Goal: Information Seeking & Learning: Learn about a topic

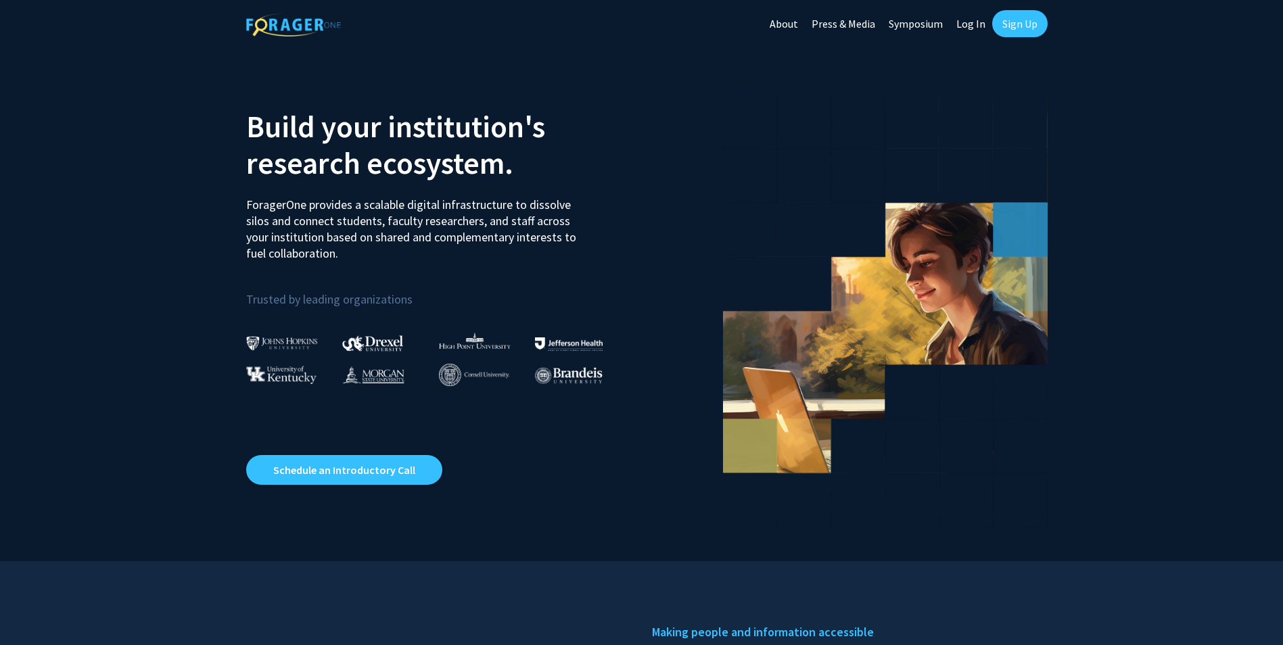
click at [975, 23] on link "Log In" at bounding box center [971, 23] width 43 height 47
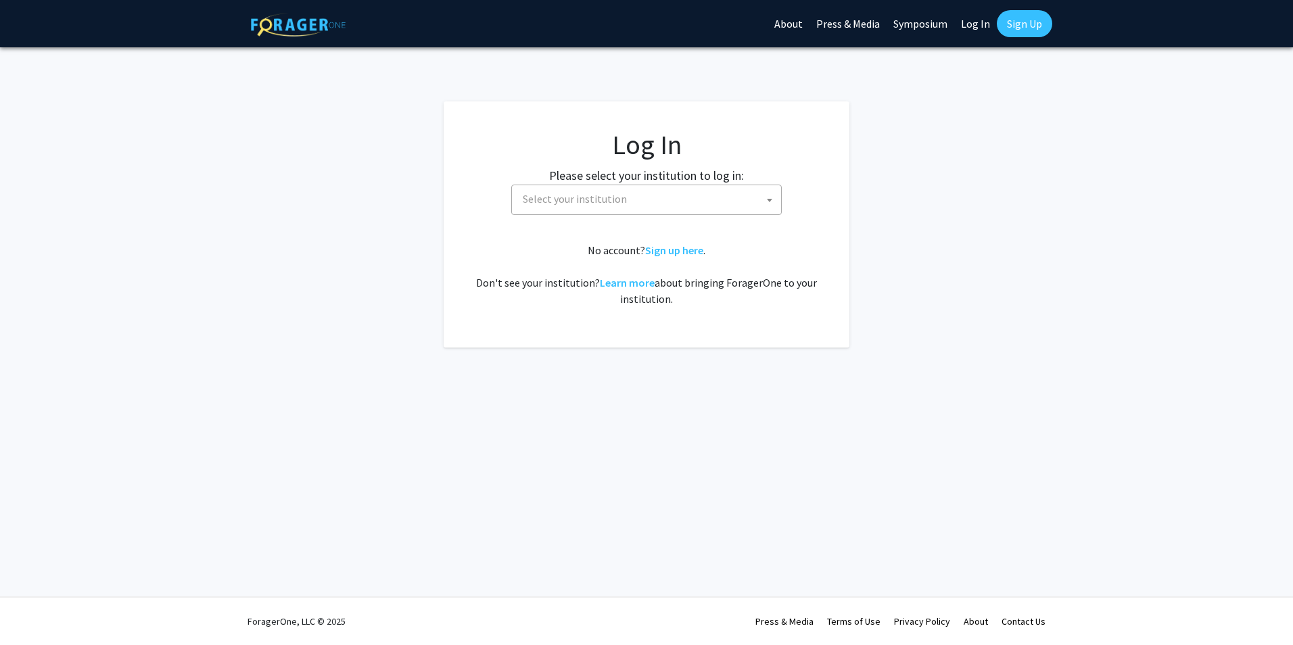
click at [572, 197] on span "Select your institution" at bounding box center [575, 199] width 104 height 14
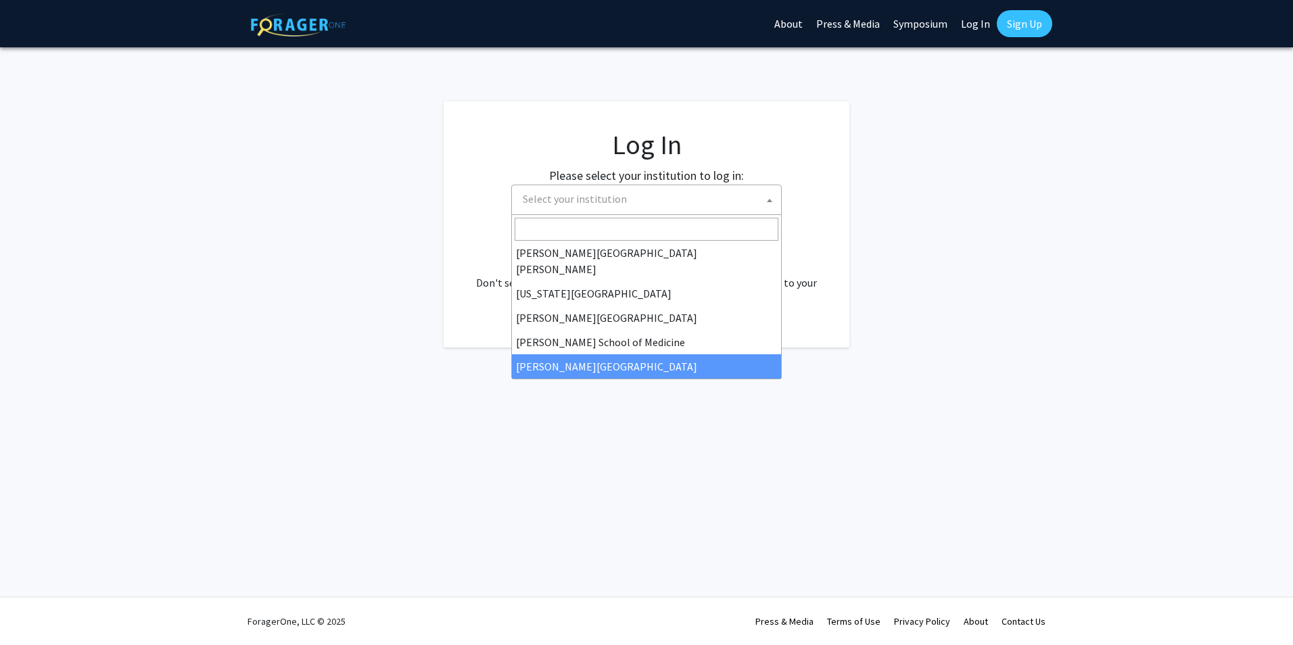
scroll to position [203, 0]
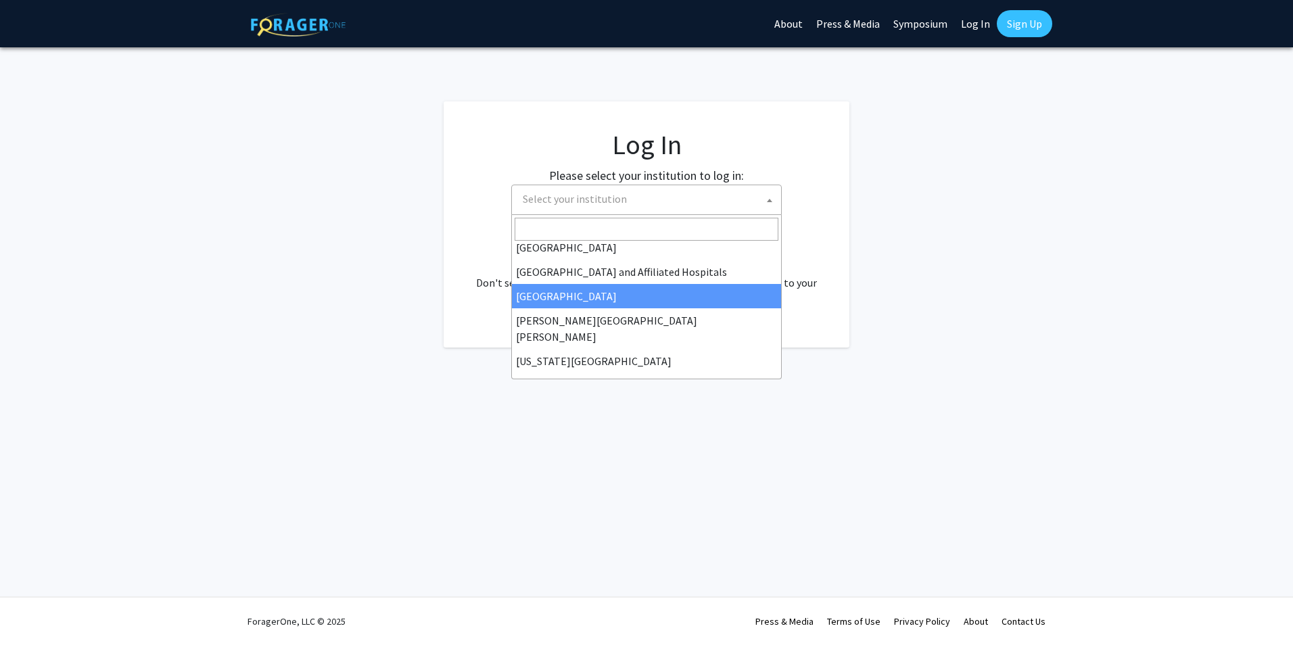
select select "2"
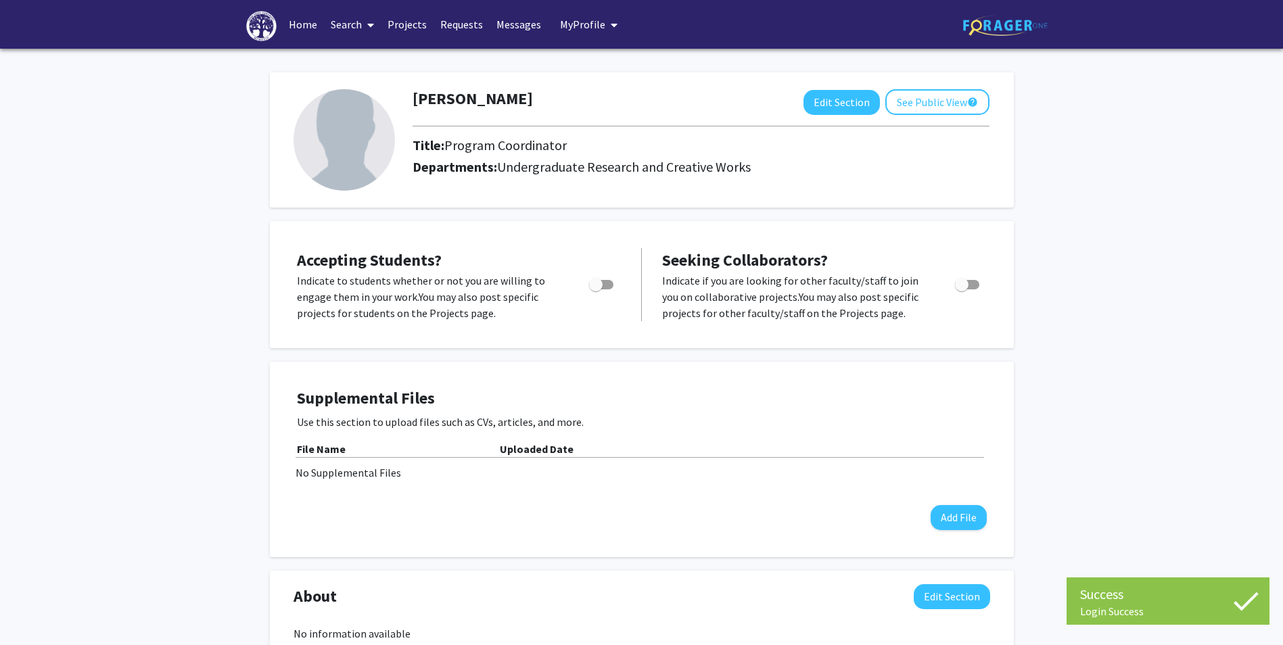
click at [412, 26] on link "Projects" at bounding box center [407, 24] width 53 height 47
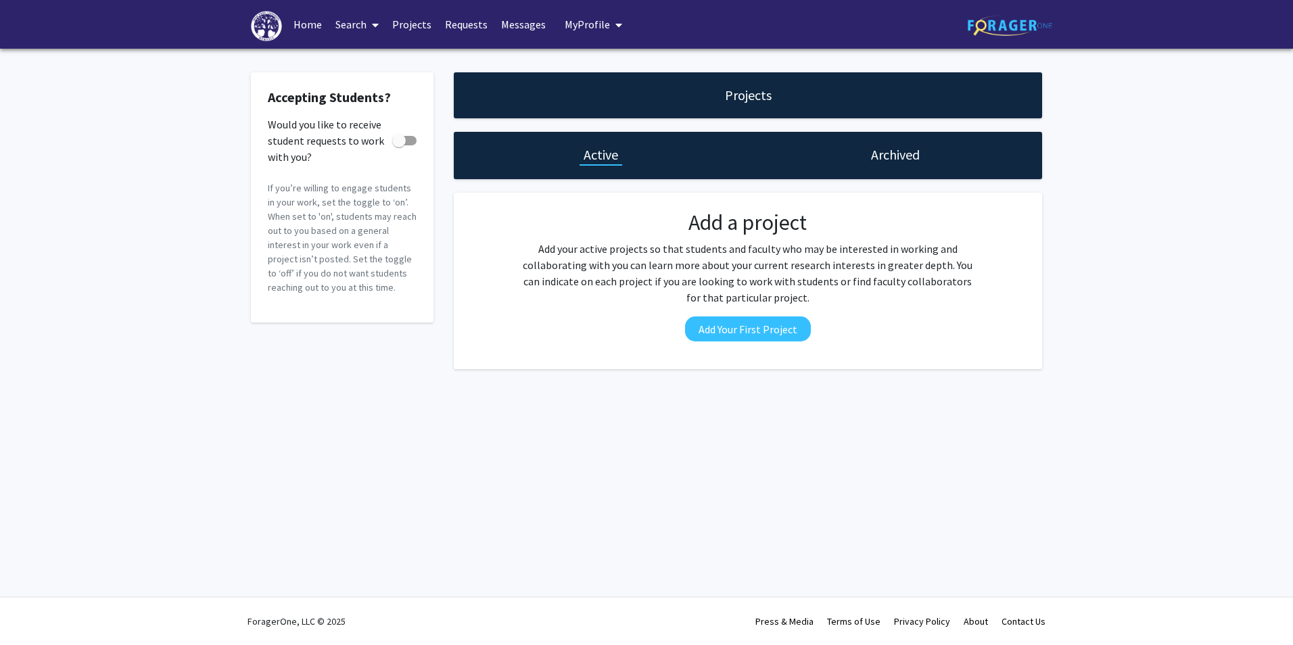
click at [301, 24] on link "Home" at bounding box center [308, 24] width 42 height 47
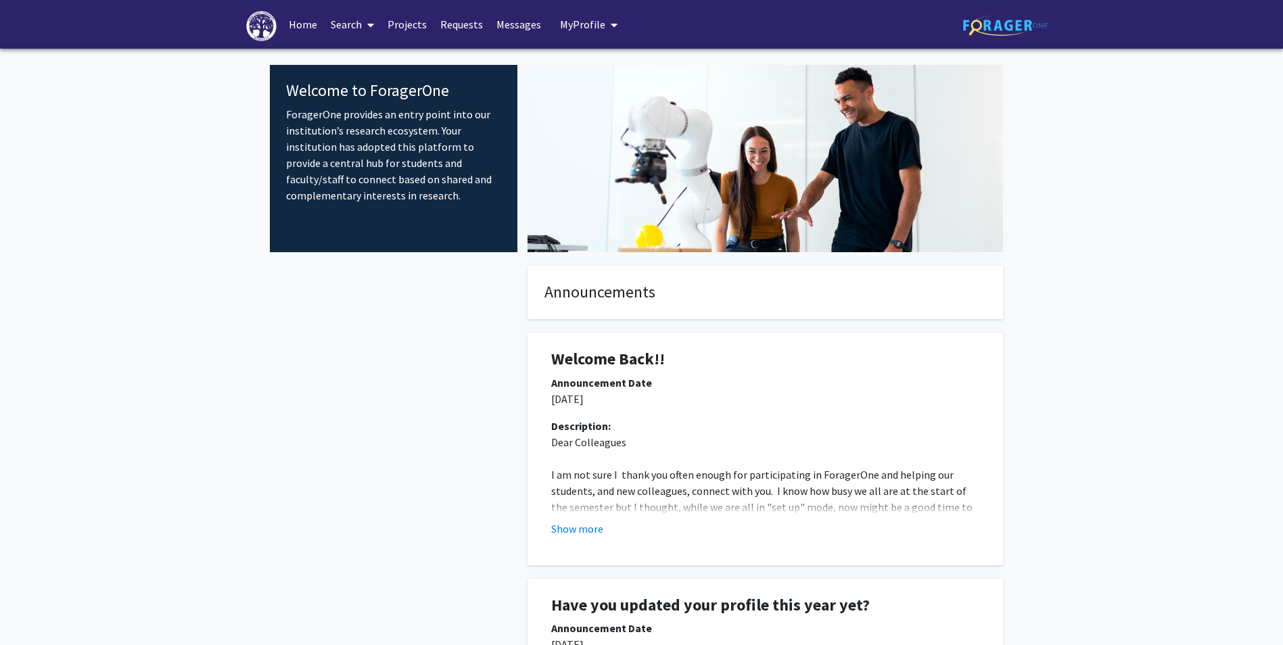
click at [349, 22] on link "Search" at bounding box center [352, 24] width 57 height 47
click at [369, 63] on span "Faculty/Staff" at bounding box center [373, 62] width 99 height 27
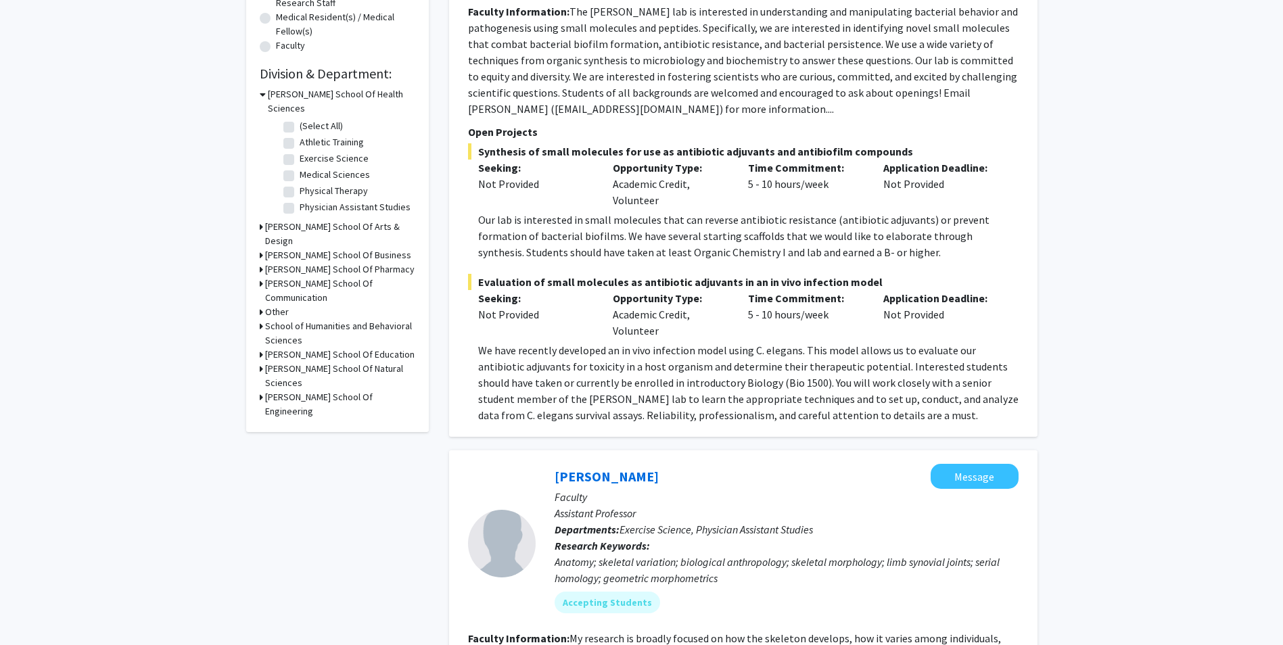
scroll to position [68, 0]
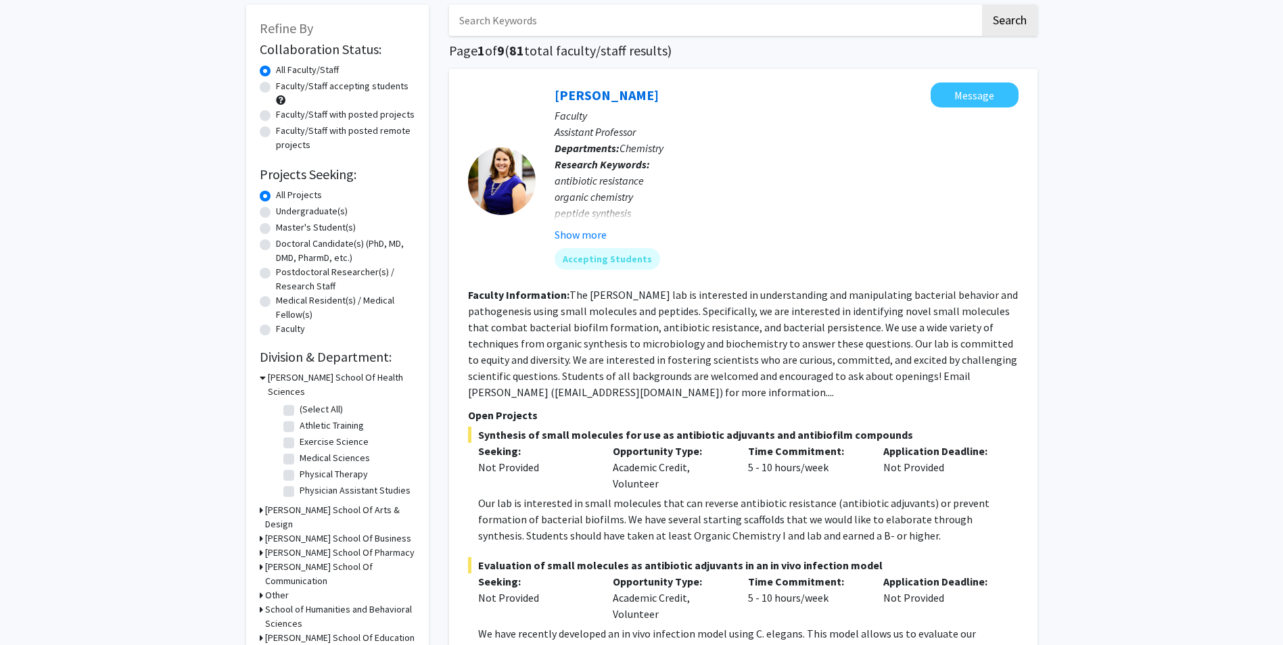
click at [306, 210] on label "Undergraduate(s)" at bounding box center [312, 211] width 72 height 14
click at [285, 210] on input "Undergraduate(s)" at bounding box center [280, 208] width 9 height 9
radio input "true"
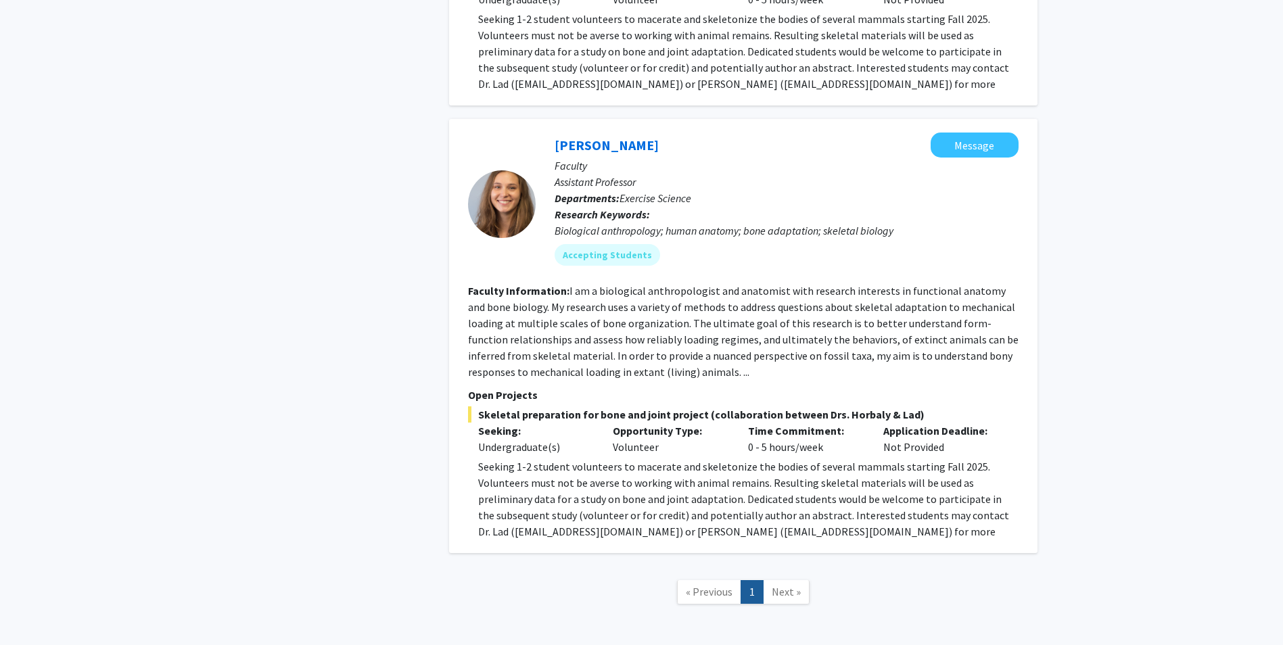
scroll to position [1378, 0]
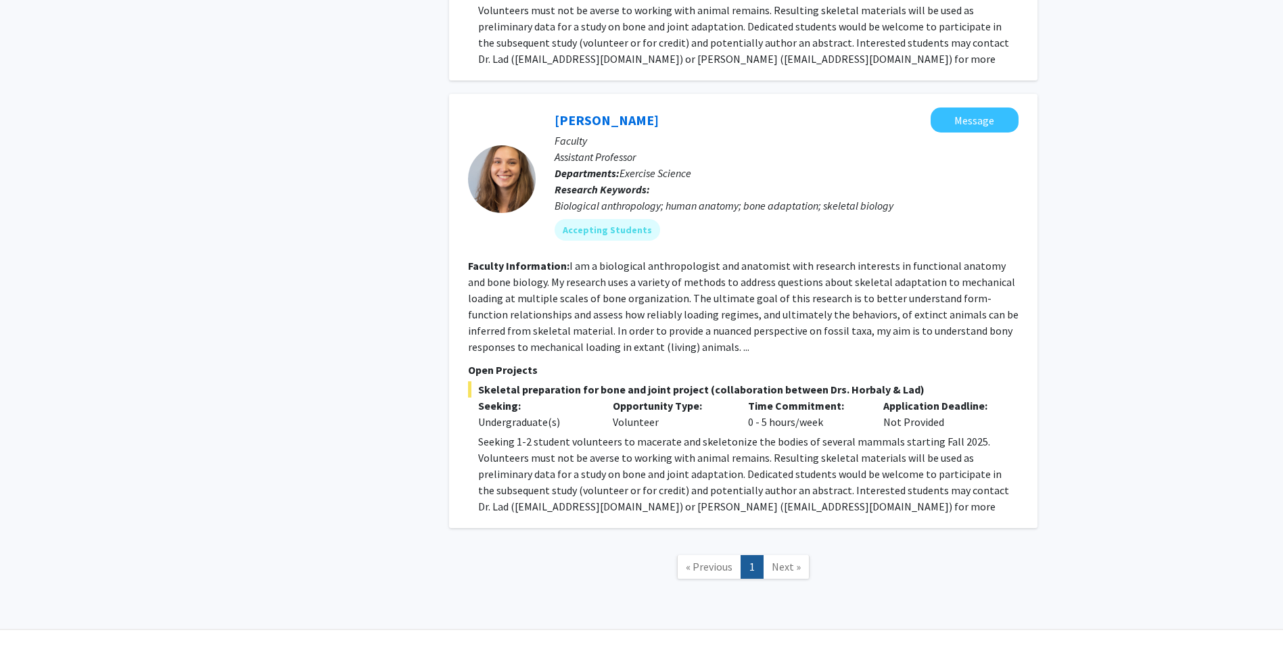
click at [787, 560] on span "Next »" at bounding box center [786, 567] width 29 height 14
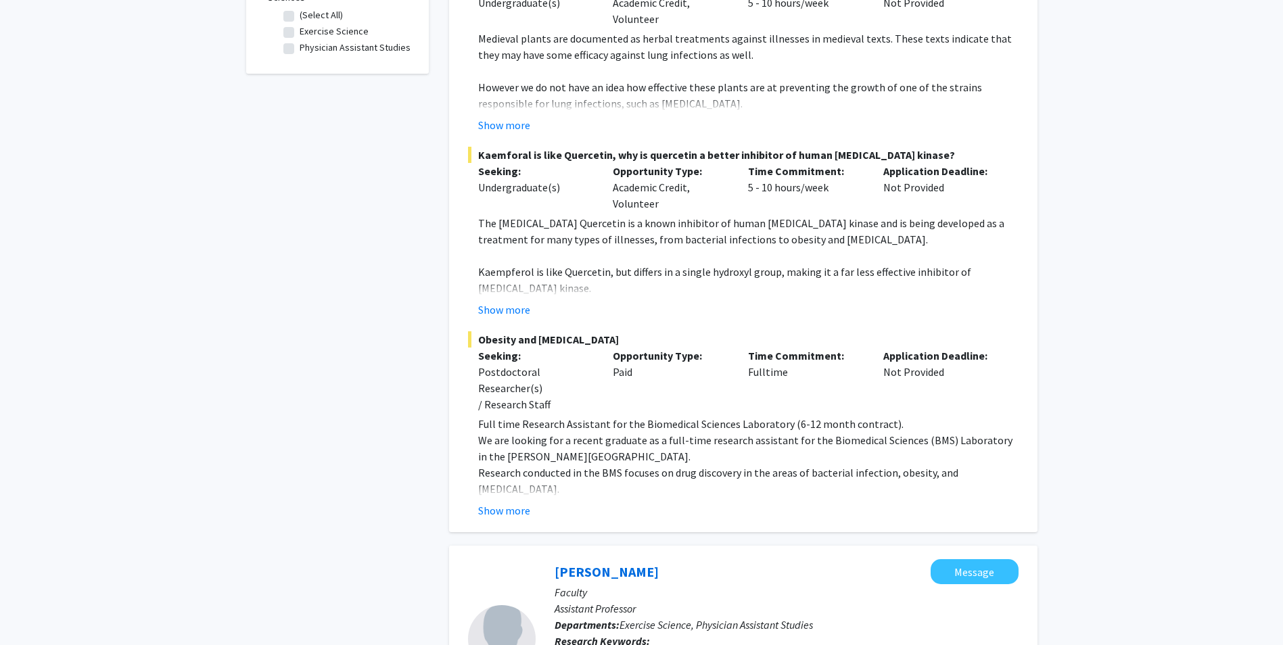
scroll to position [634, 0]
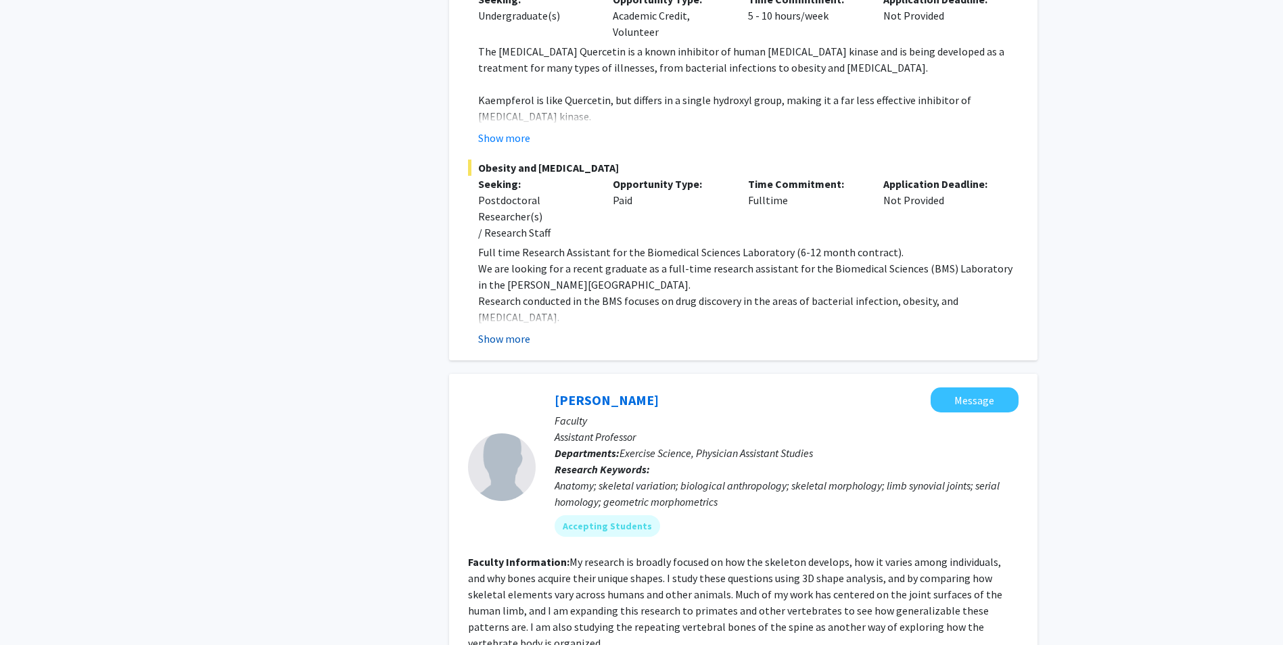
click at [503, 331] on button "Show more" at bounding box center [504, 339] width 52 height 16
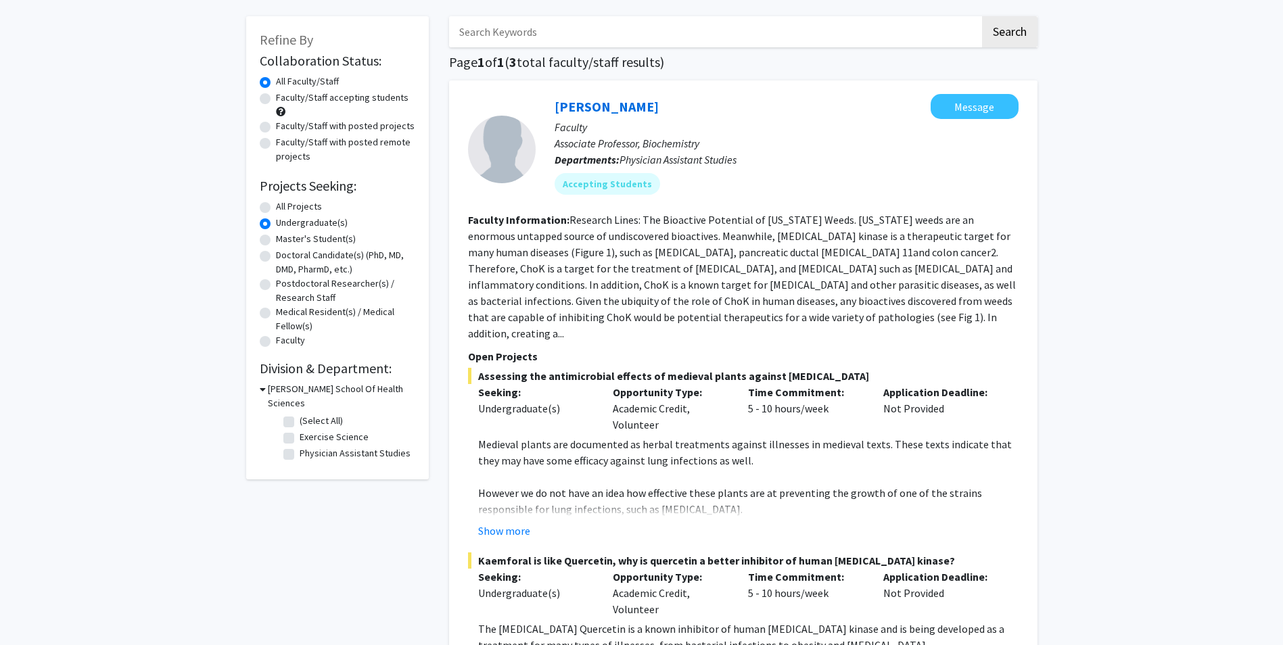
scroll to position [25, 0]
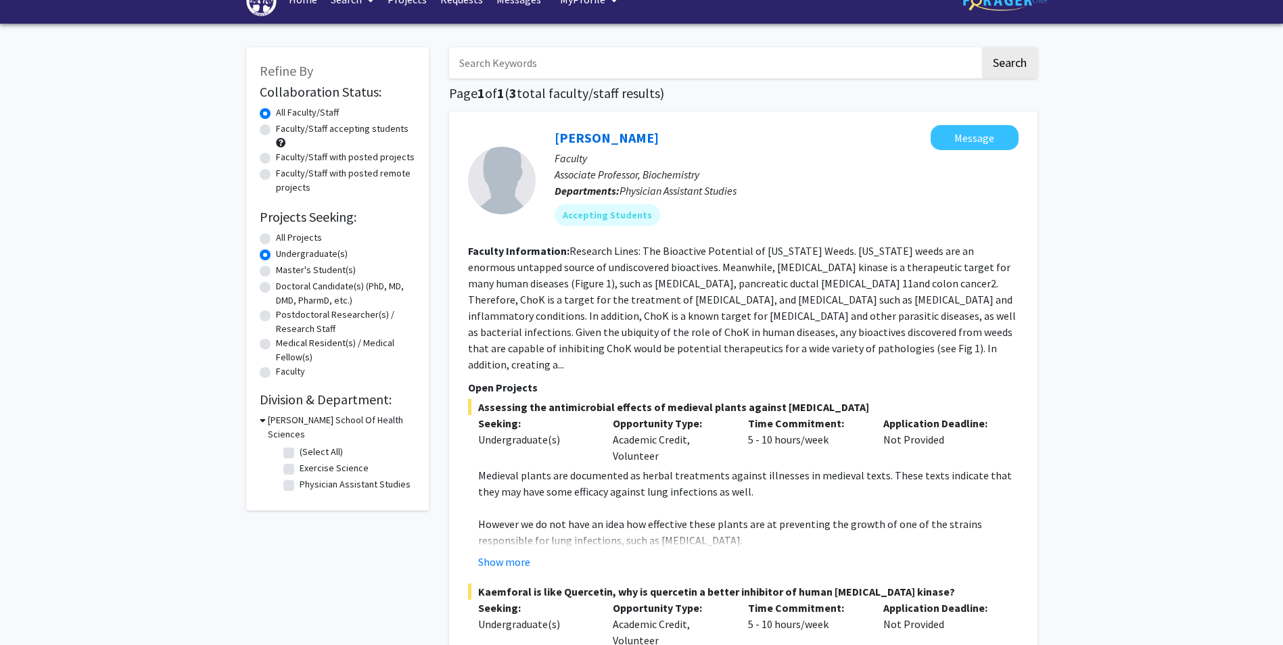
click at [504, 554] on button "Show more" at bounding box center [504, 562] width 52 height 16
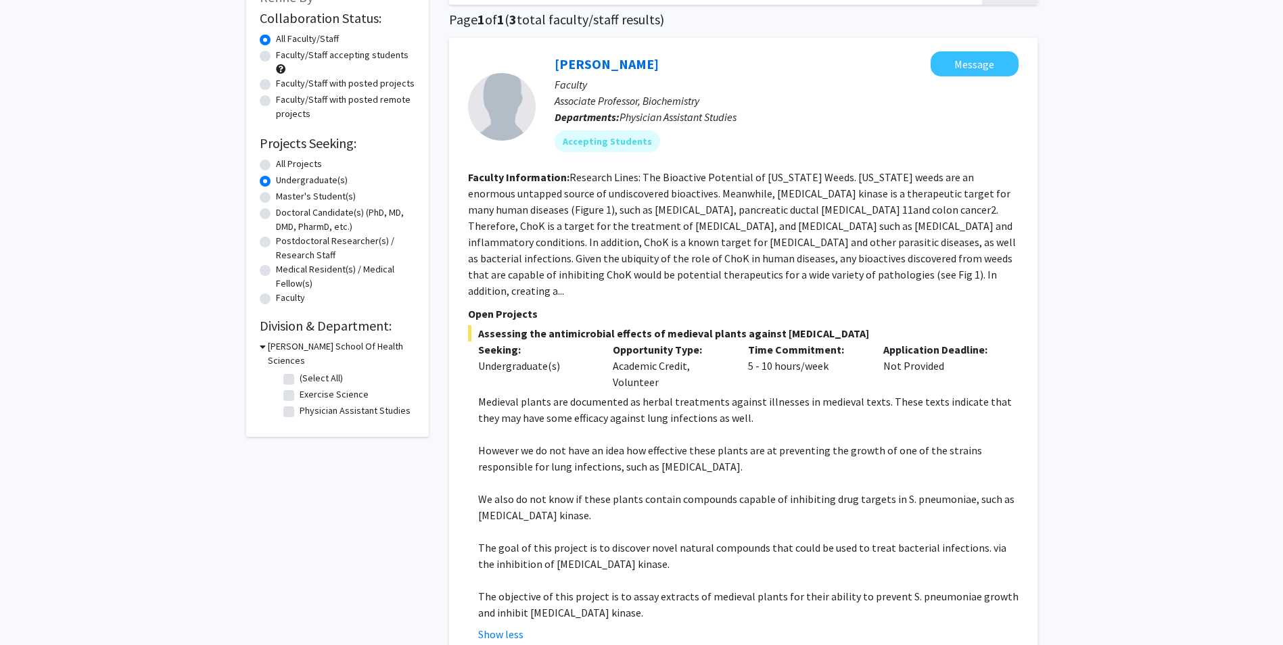
scroll to position [0, 0]
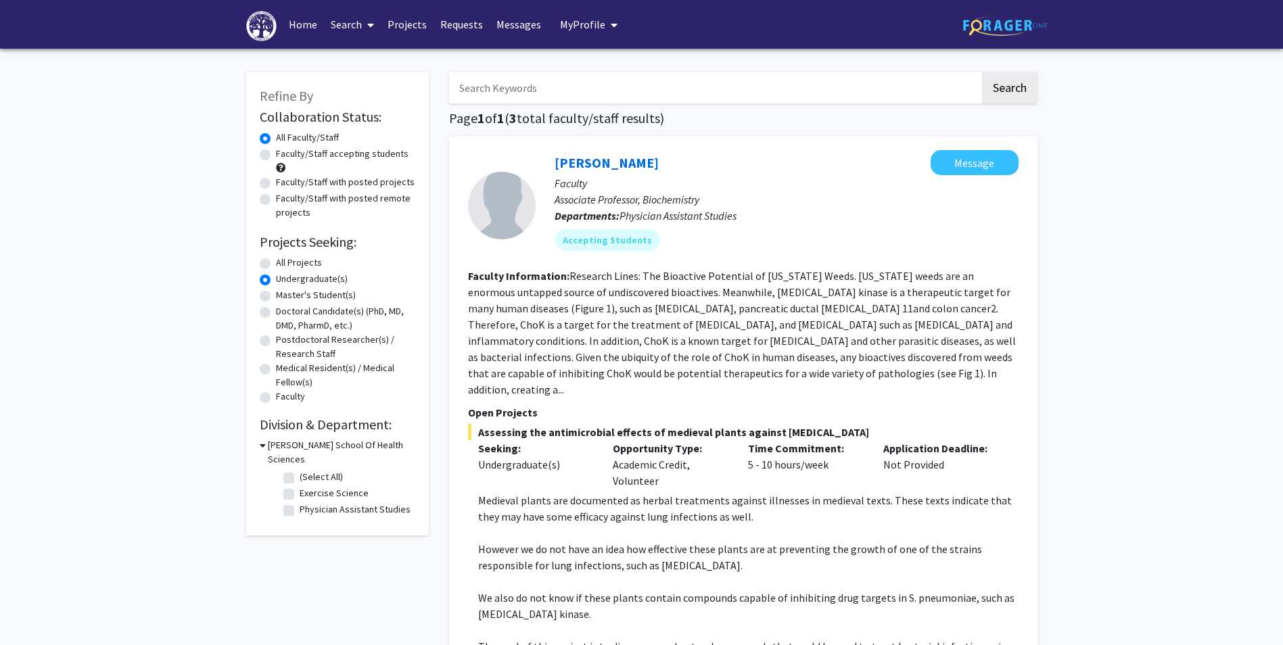
click at [319, 187] on label "Faculty/Staff with posted projects" at bounding box center [345, 182] width 139 height 14
click at [285, 184] on input "Faculty/Staff with posted projects" at bounding box center [280, 179] width 9 height 9
radio input "true"
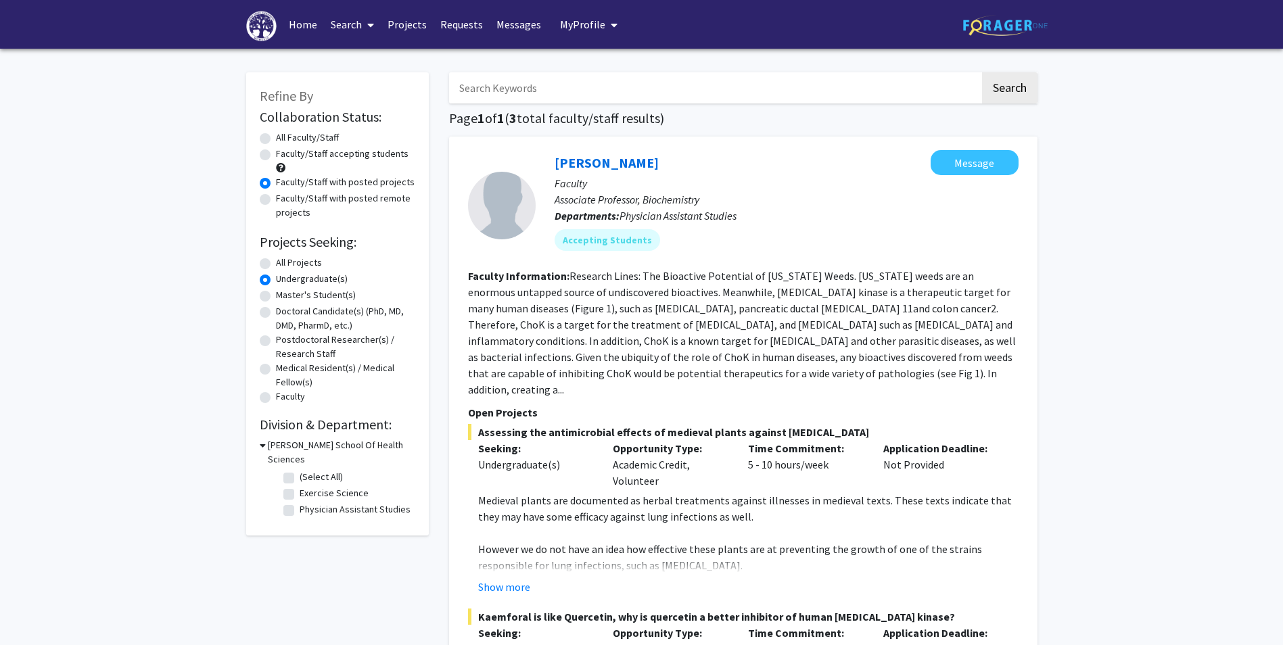
click at [302, 202] on label "Faculty/Staff with posted remote projects" at bounding box center [345, 205] width 139 height 28
click at [285, 200] on input "Faculty/Staff with posted remote projects" at bounding box center [280, 195] width 9 height 9
radio input "true"
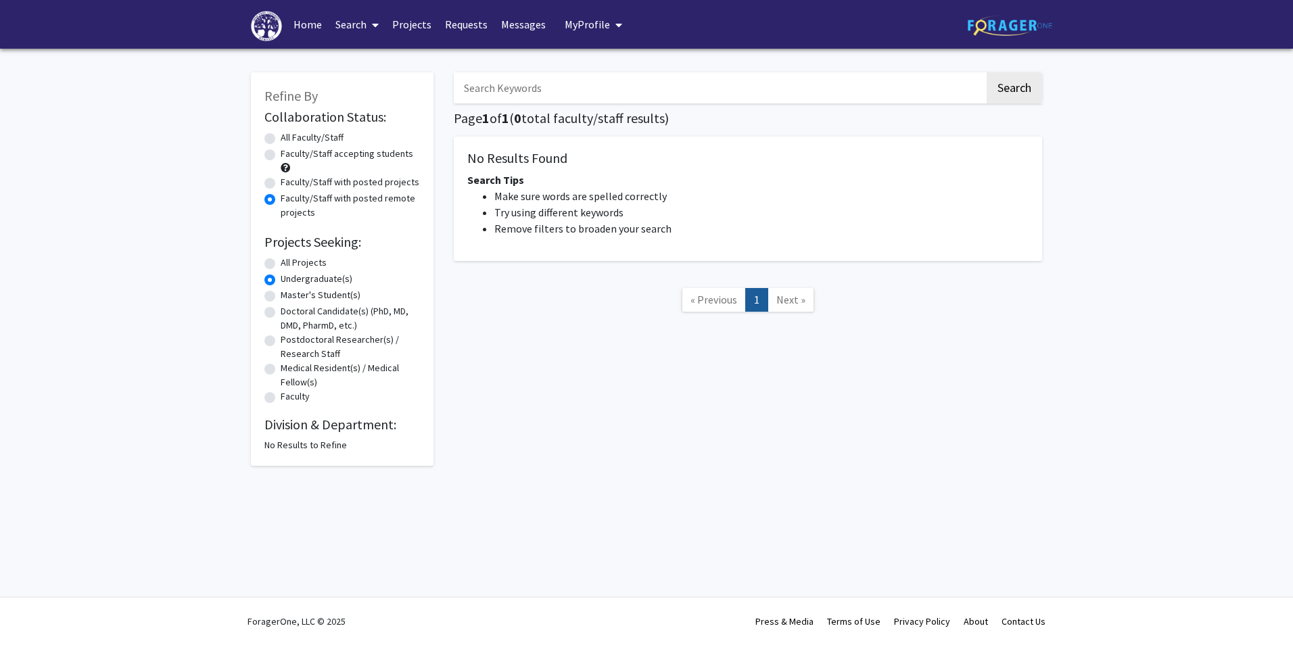
click at [294, 135] on label "All Faculty/Staff" at bounding box center [312, 138] width 63 height 14
click at [289, 135] on input "All Faculty/Staff" at bounding box center [285, 135] width 9 height 9
radio input "true"
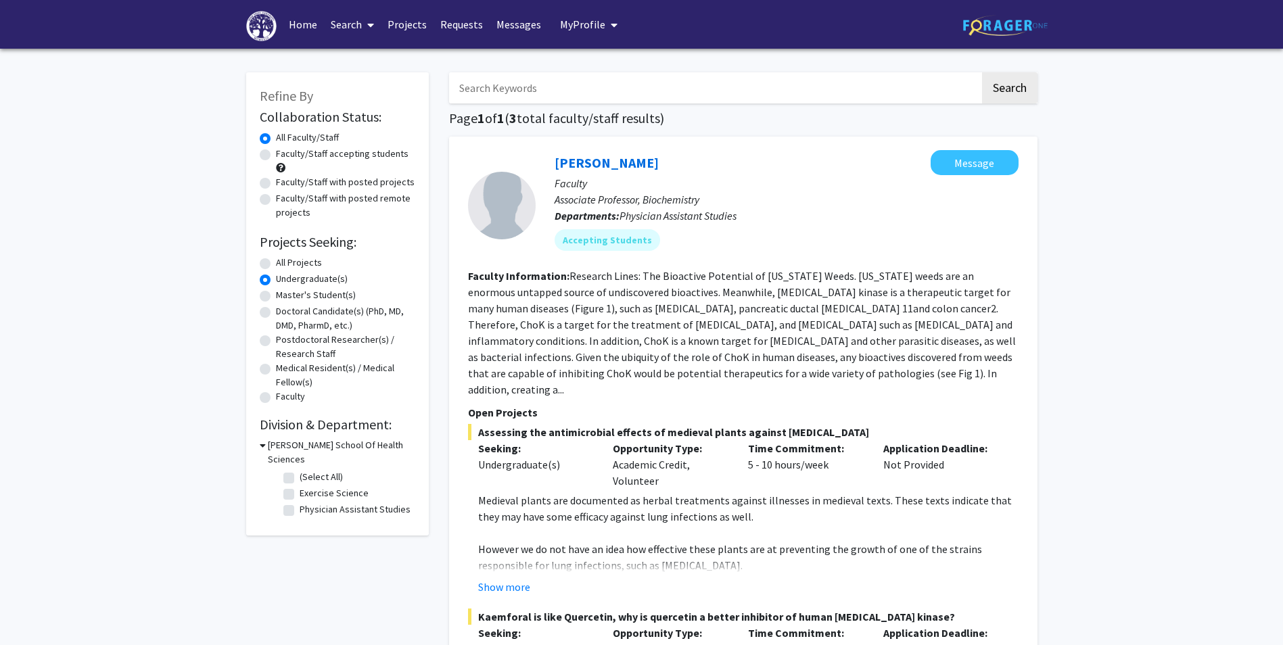
click at [276, 263] on label "All Projects" at bounding box center [299, 263] width 46 height 14
click at [276, 263] on input "All Projects" at bounding box center [280, 260] width 9 height 9
radio input "true"
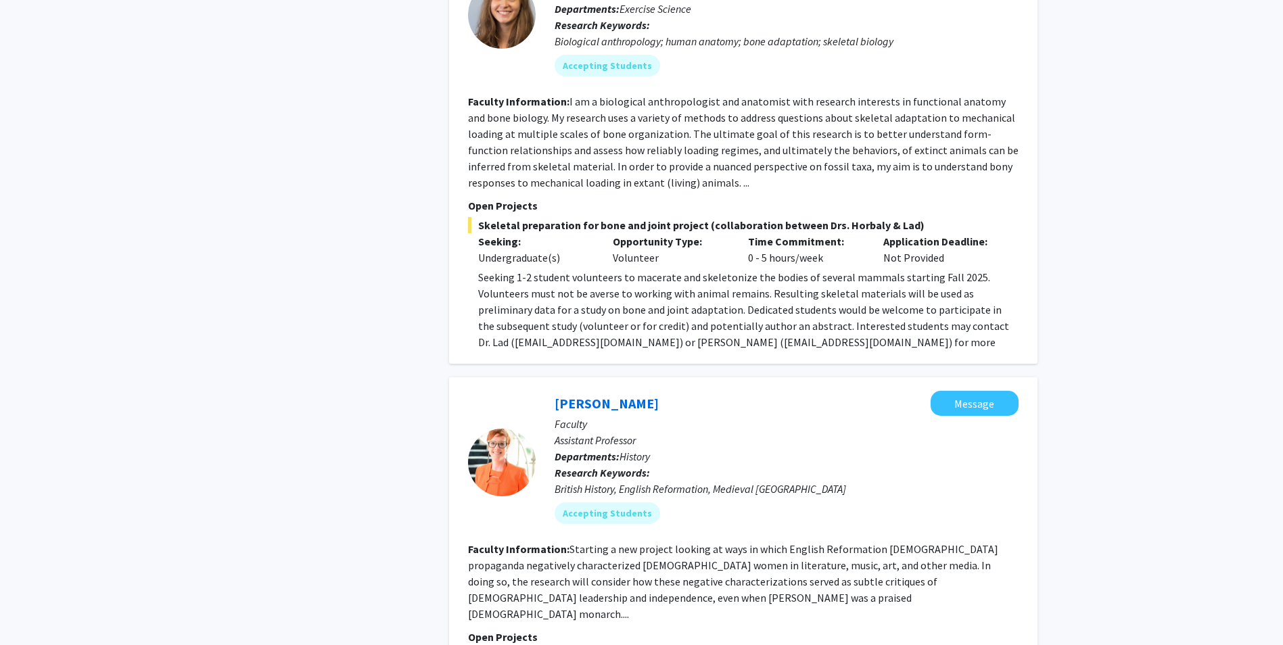
scroll to position [4261, 0]
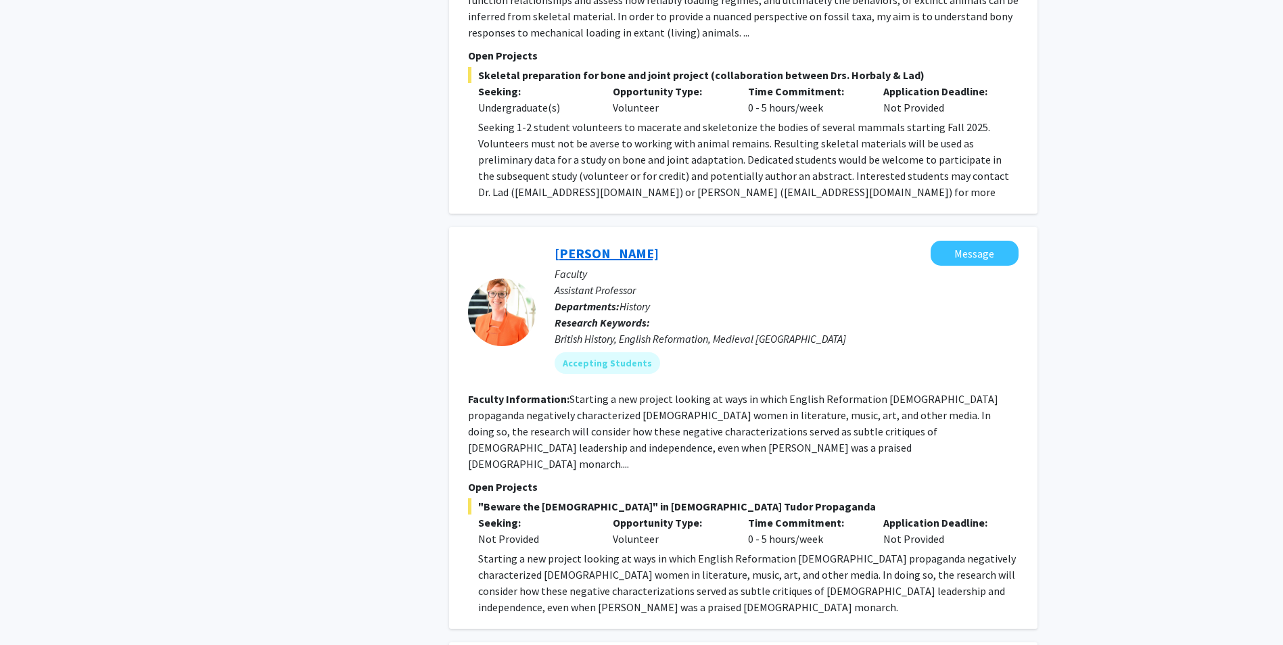
click at [595, 245] on link "Amanda Allen" at bounding box center [607, 253] width 104 height 17
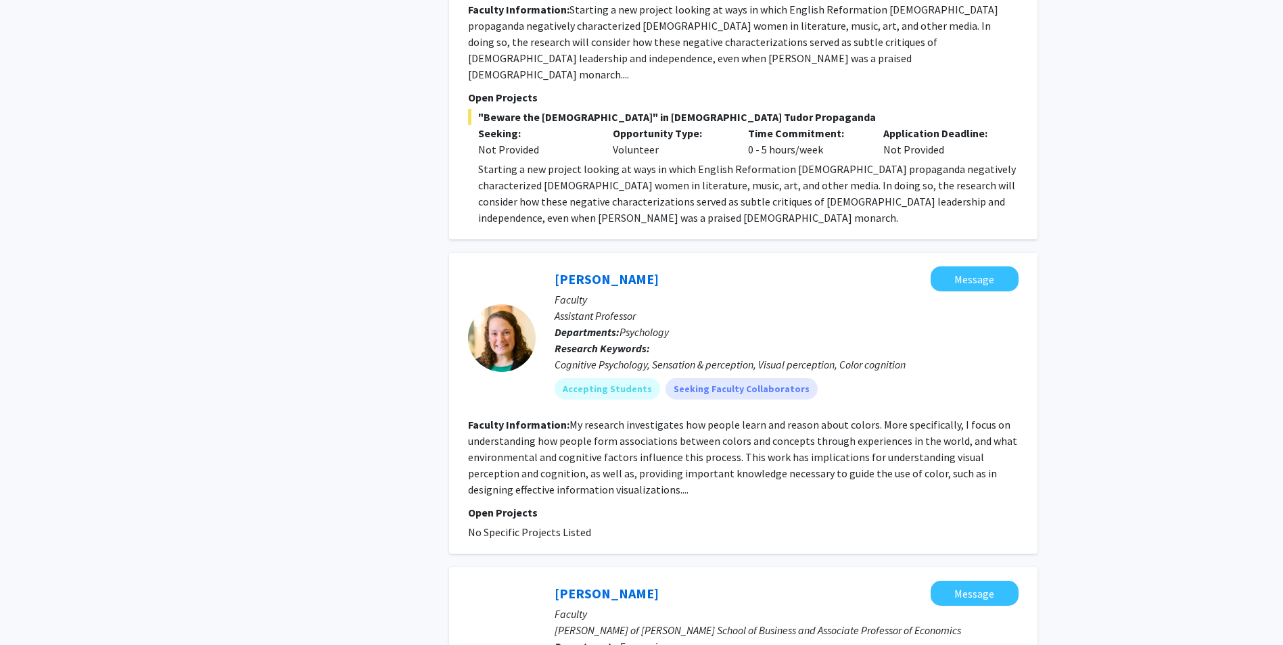
scroll to position [4980, 0]
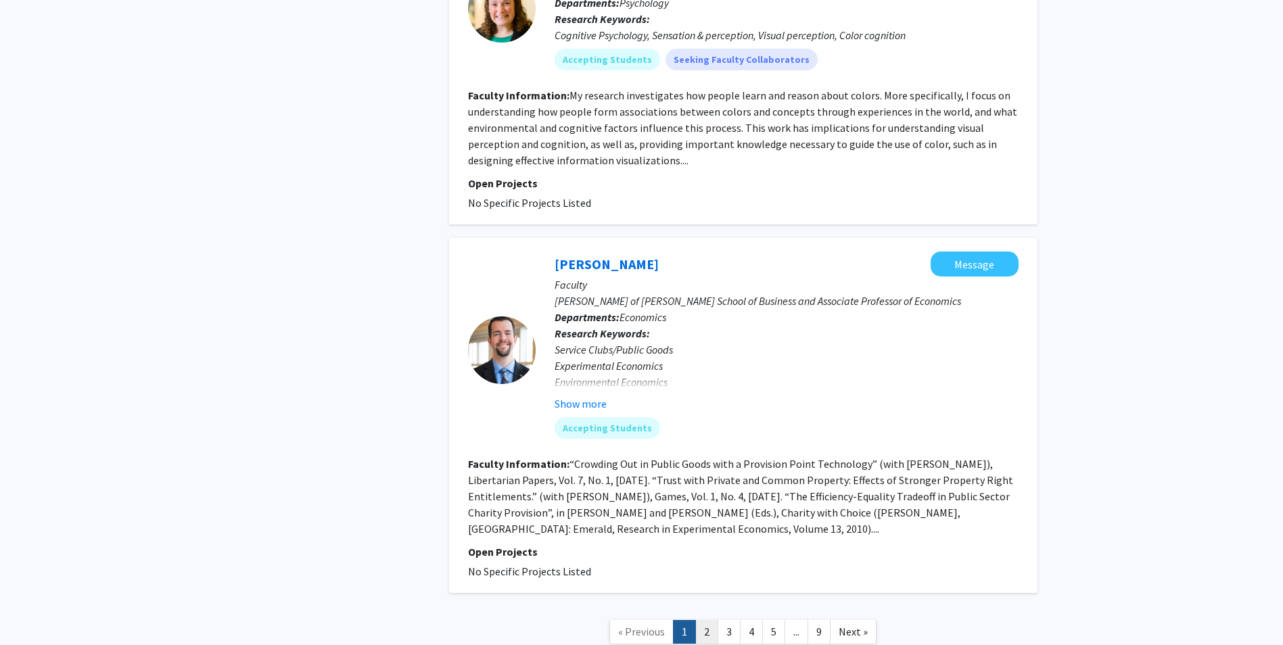
click at [701, 620] on link "2" at bounding box center [706, 632] width 23 height 24
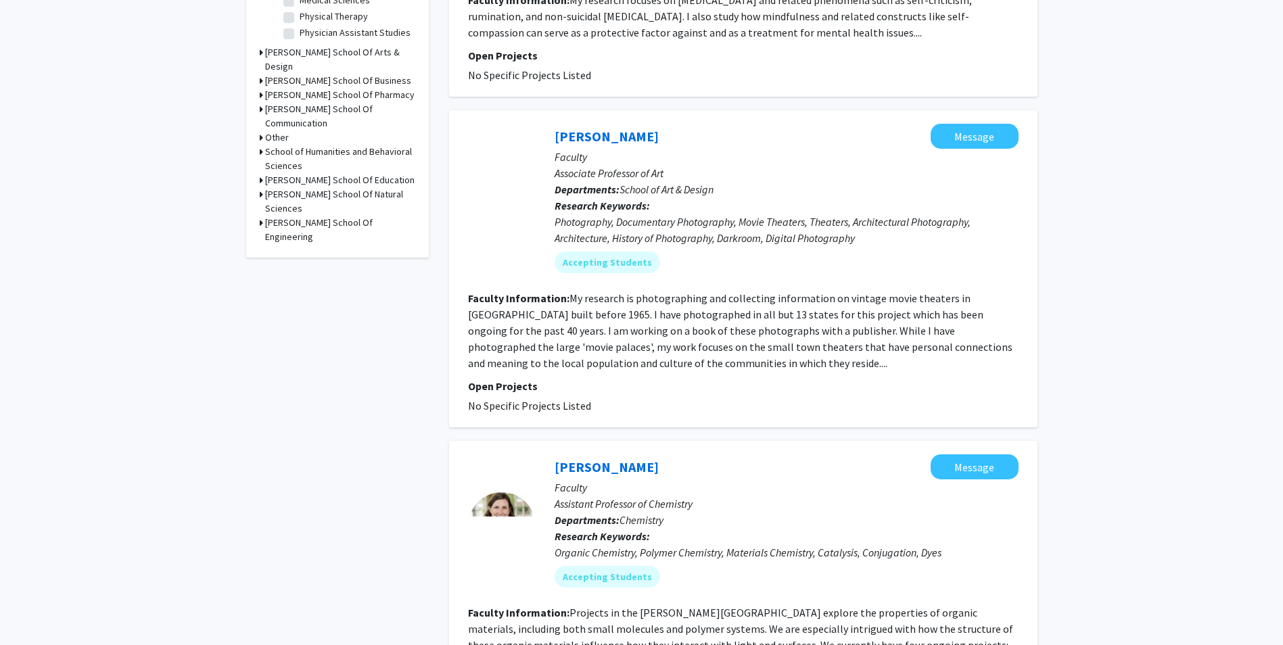
scroll to position [338, 0]
